Goal: Task Accomplishment & Management: Complete application form

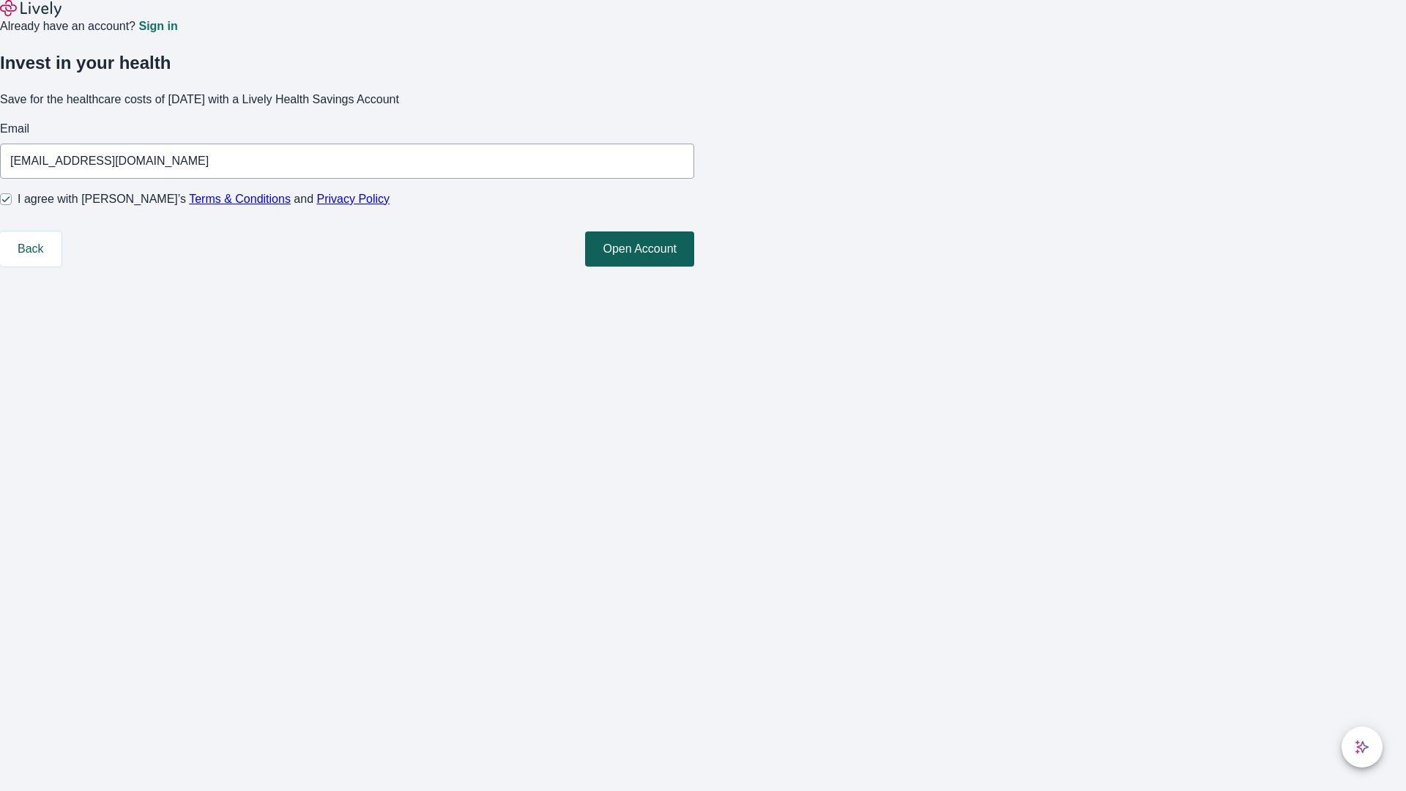
click at [694, 267] on button "Open Account" at bounding box center [639, 248] width 109 height 35
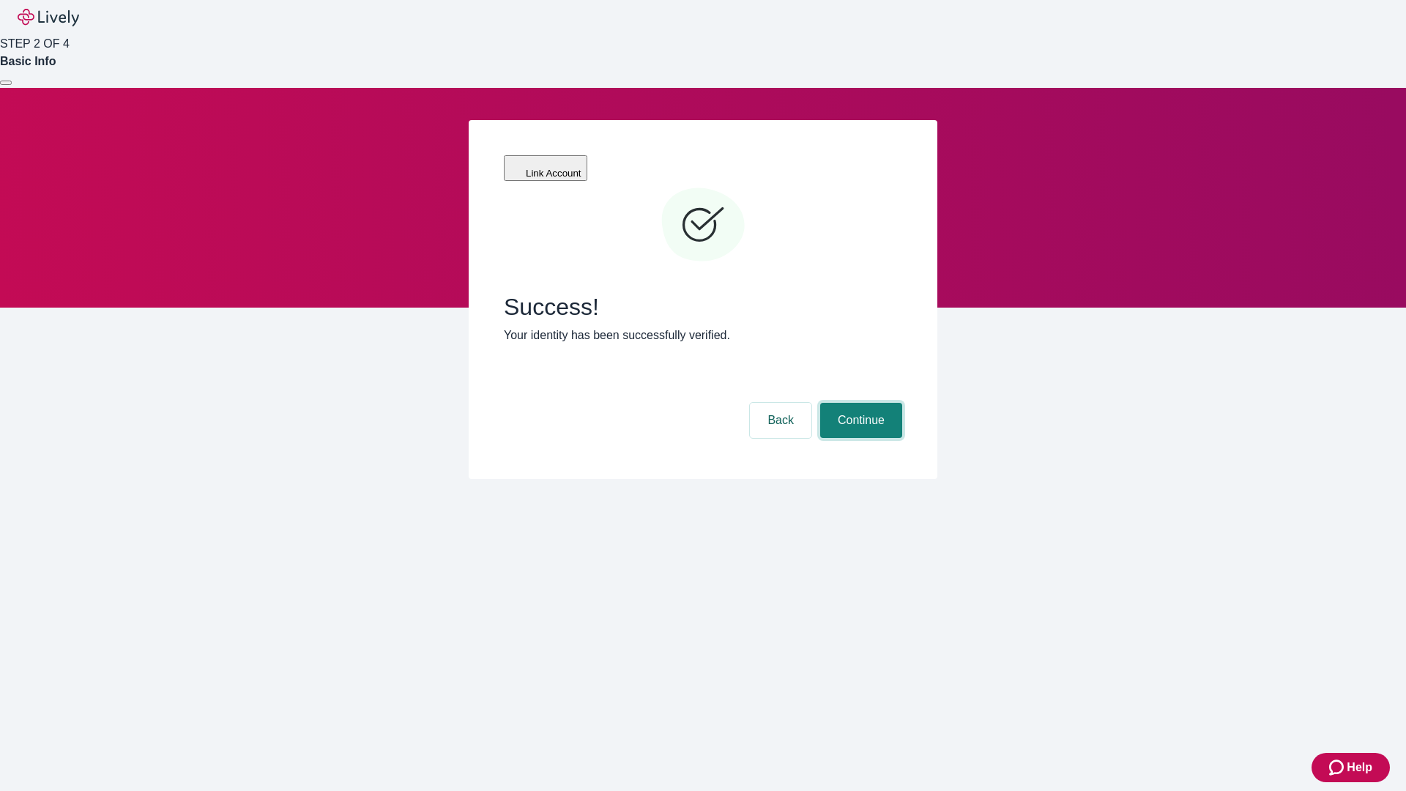
click at [859, 403] on button "Continue" at bounding box center [861, 420] width 82 height 35
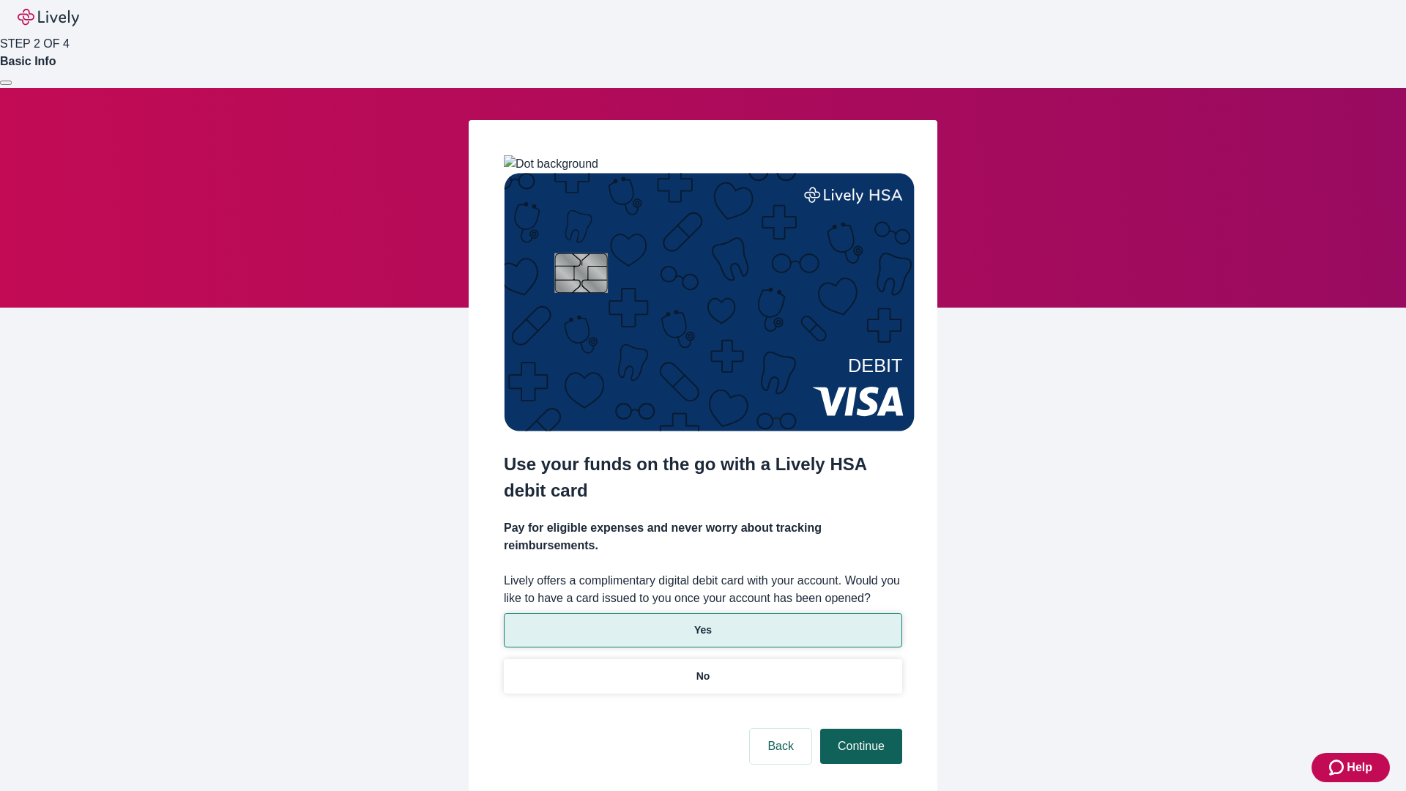
click at [702, 623] on p "Yes" at bounding box center [703, 630] width 18 height 15
click at [859, 729] on button "Continue" at bounding box center [861, 746] width 82 height 35
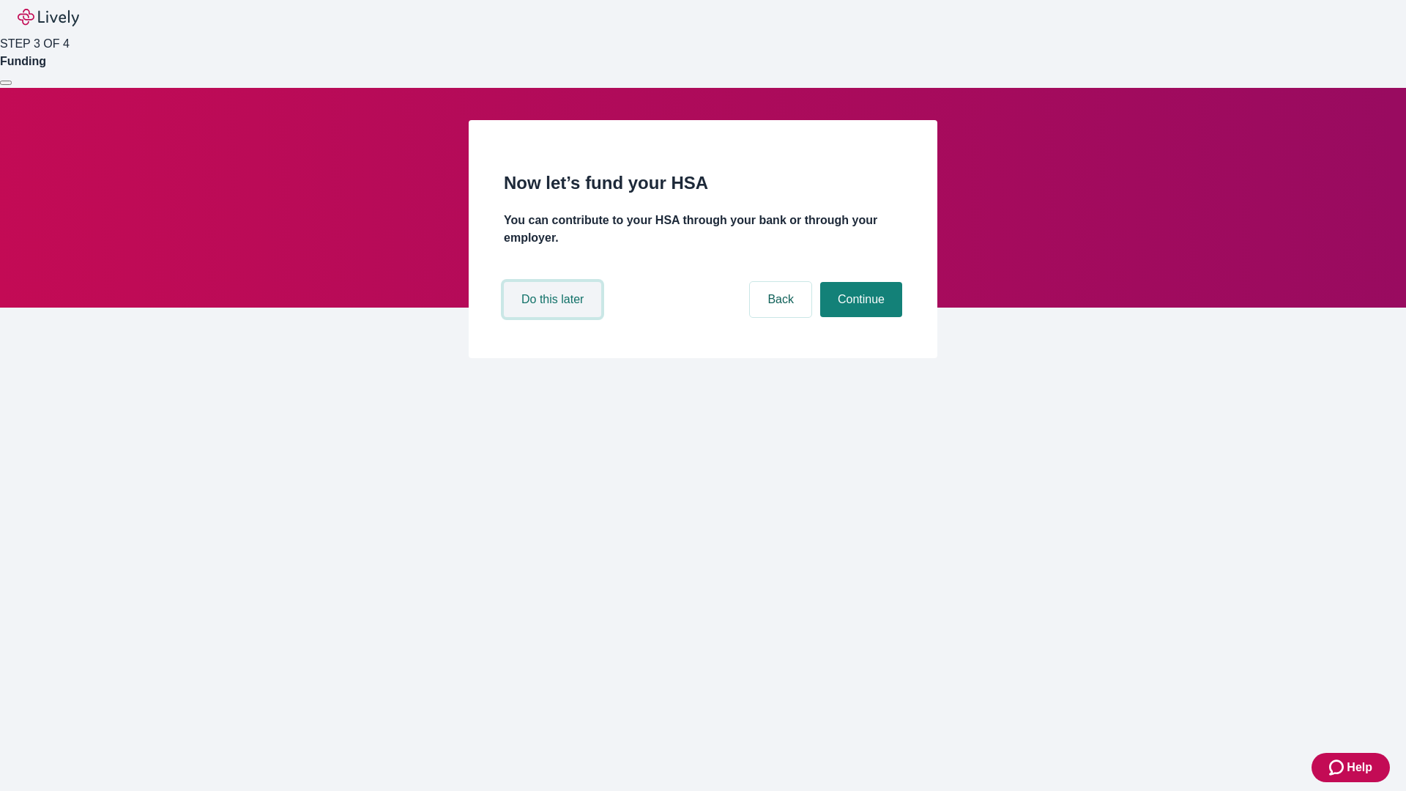
click at [554, 317] on button "Do this later" at bounding box center [552, 299] width 97 height 35
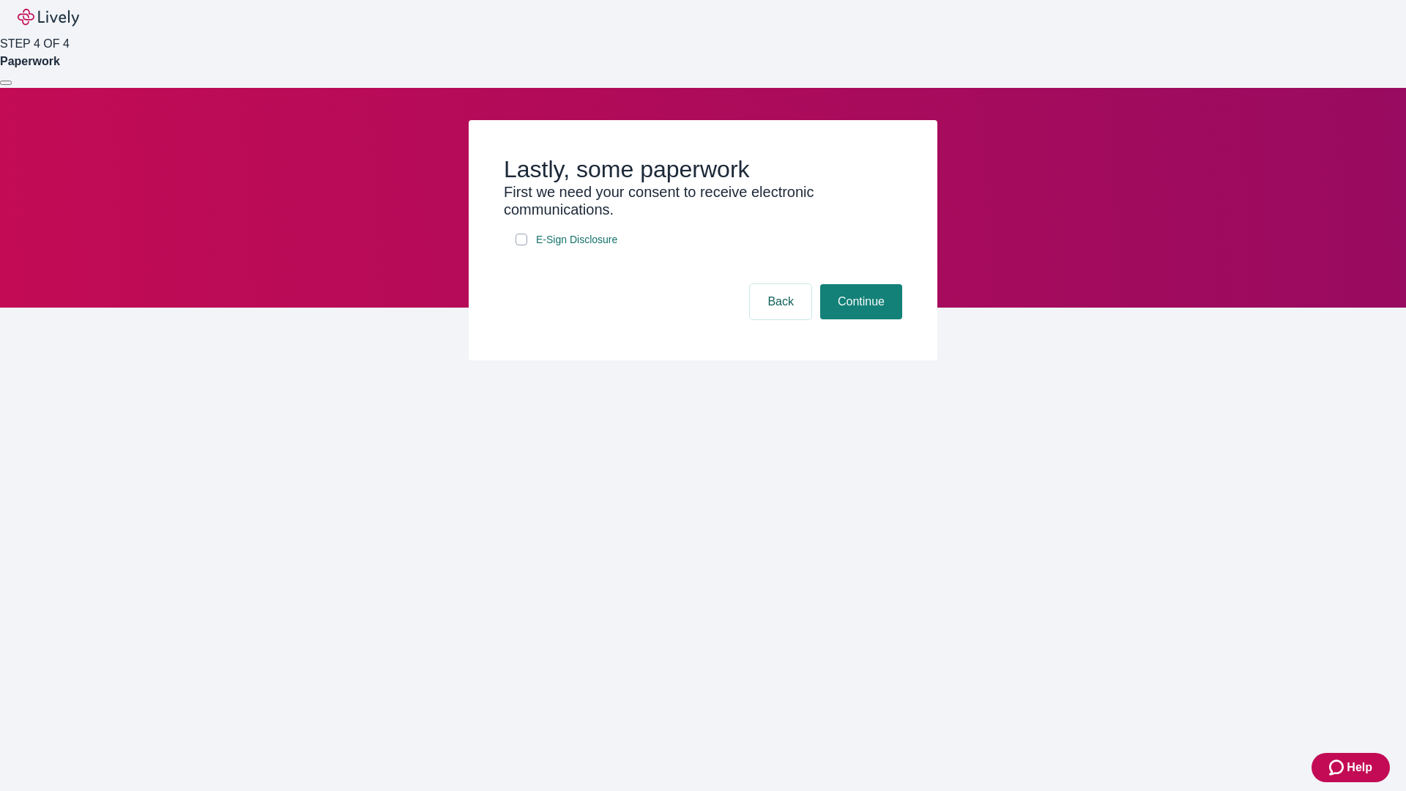
click at [521, 245] on input "E-Sign Disclosure" at bounding box center [522, 240] width 12 height 12
checkbox input "true"
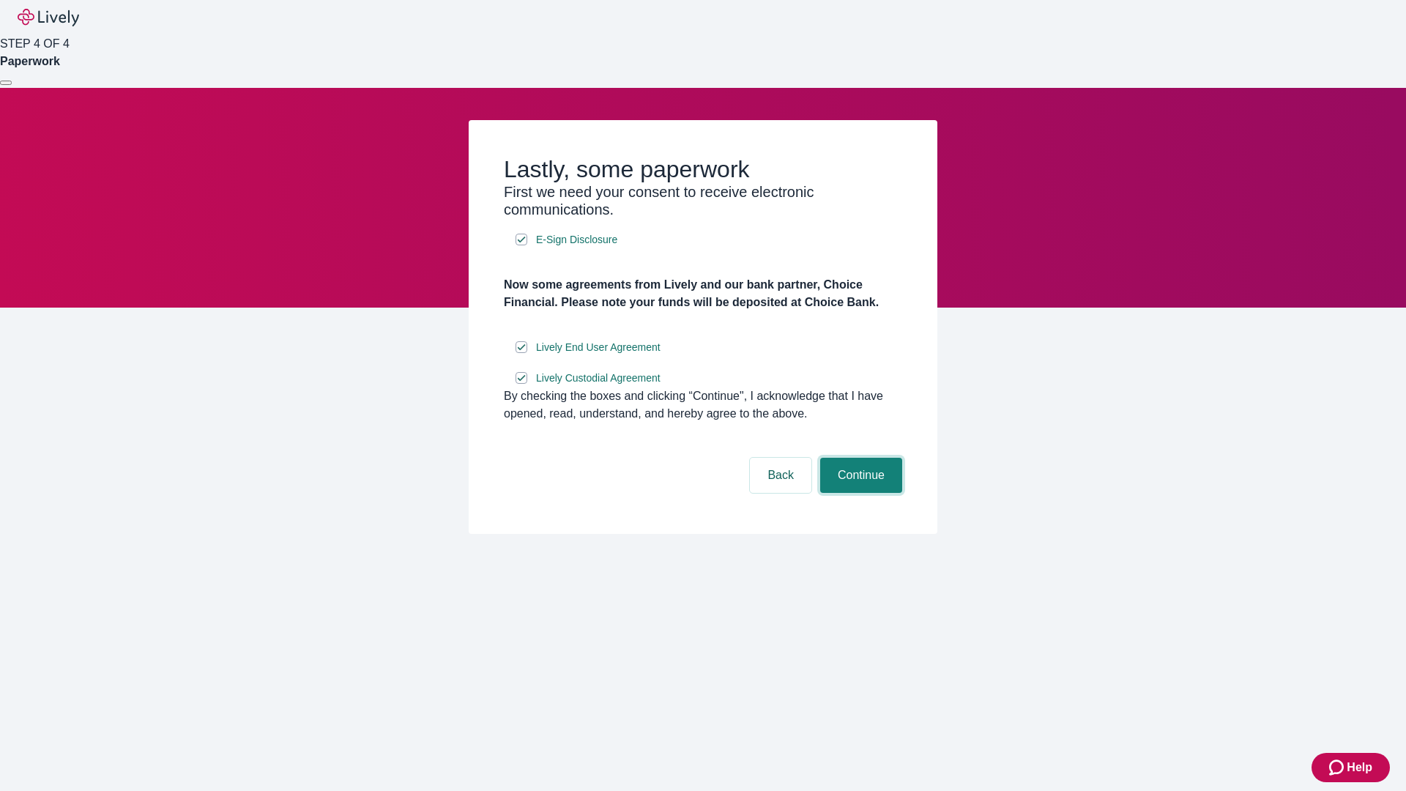
click at [859, 493] on button "Continue" at bounding box center [861, 475] width 82 height 35
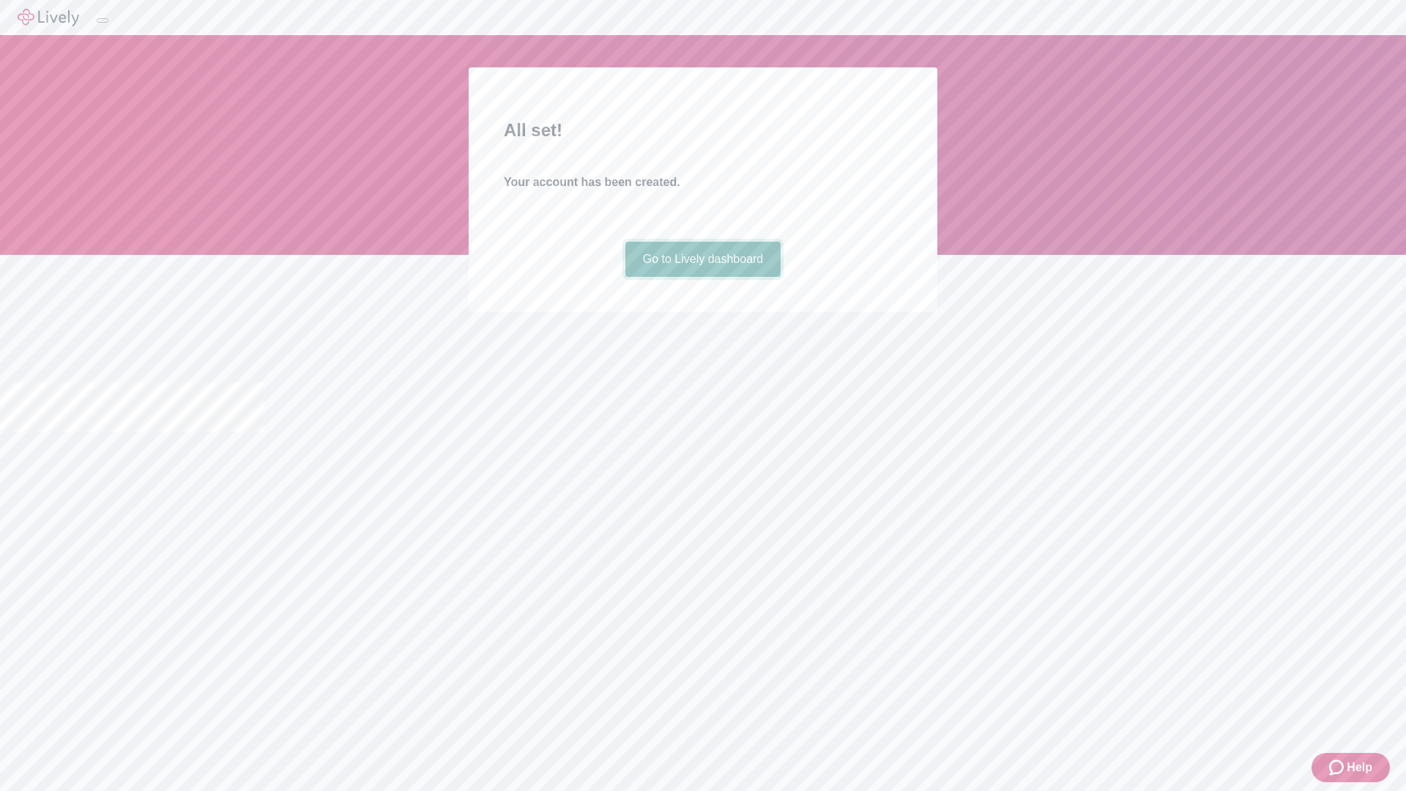
click at [702, 277] on link "Go to Lively dashboard" at bounding box center [703, 259] width 156 height 35
